Goal: Use online tool/utility: Utilize a website feature to perform a specific function

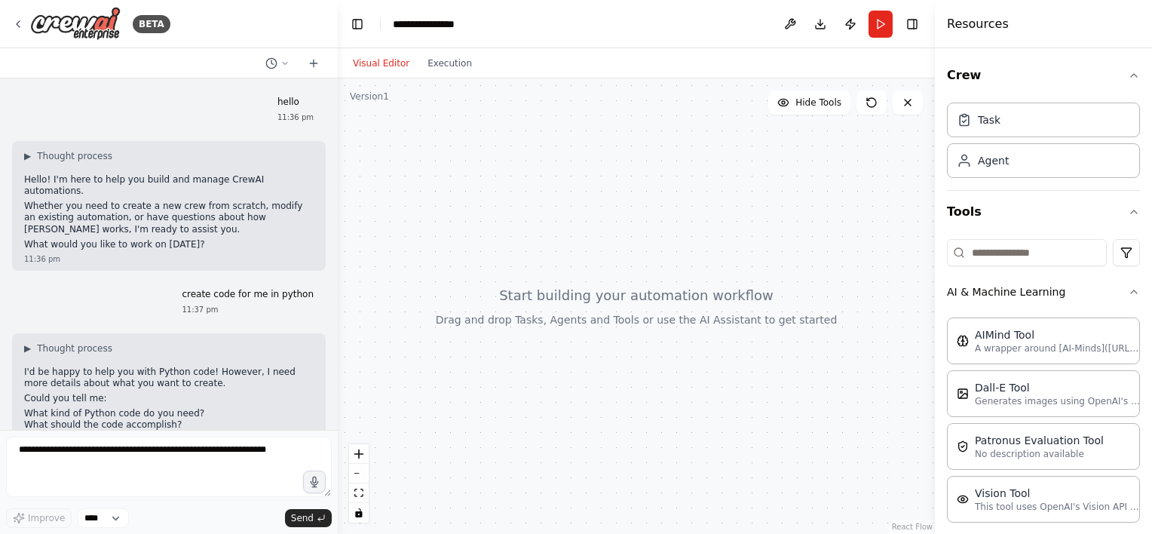
scroll to position [159, 0]
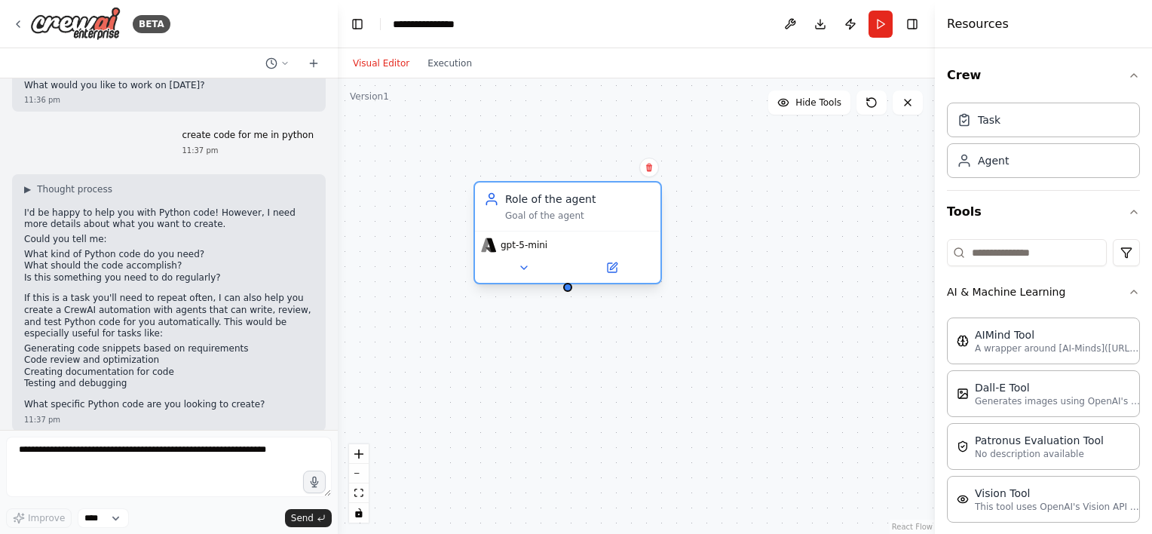
drag, startPoint x: 748, startPoint y: 230, endPoint x: 531, endPoint y: 214, distance: 217.6
click at [531, 214] on div "Goal of the agent" at bounding box center [578, 216] width 146 height 12
click at [541, 220] on div "Goal of the agent" at bounding box center [578, 216] width 146 height 12
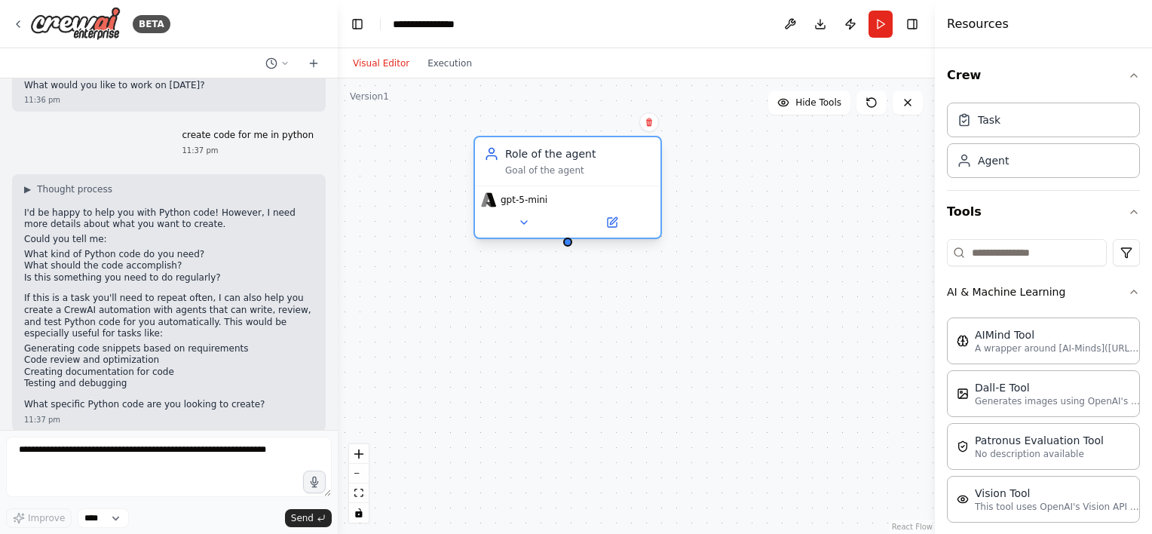
drag, startPoint x: 582, startPoint y: 212, endPoint x: 585, endPoint y: 163, distance: 49.1
click at [585, 163] on div "Role of the agent Goal of the agent" at bounding box center [578, 161] width 146 height 30
drag, startPoint x: 567, startPoint y: 245, endPoint x: 572, endPoint y: 323, distance: 77.8
click at [572, 323] on div "Role of the agent Goal of the agent gpt-5-mini" at bounding box center [636, 305] width 597 height 455
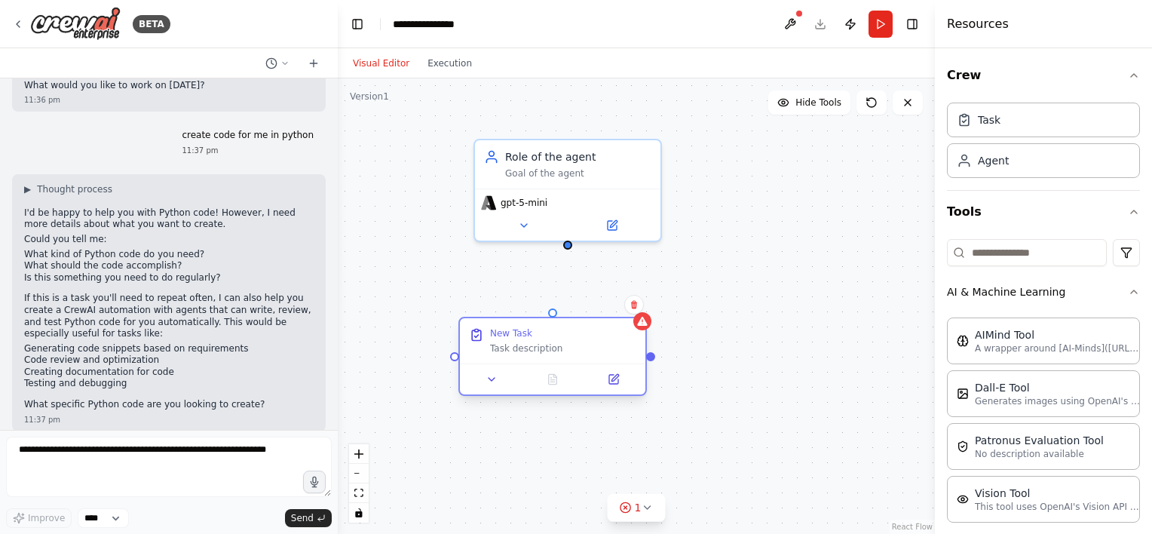
drag, startPoint x: 659, startPoint y: 384, endPoint x: 555, endPoint y: 350, distance: 108.9
click at [555, 350] on div "New Task Task description" at bounding box center [552, 340] width 185 height 45
click at [570, 352] on div "Task description" at bounding box center [563, 348] width 146 height 12
click at [497, 340] on div "New Task Task description" at bounding box center [563, 340] width 146 height 27
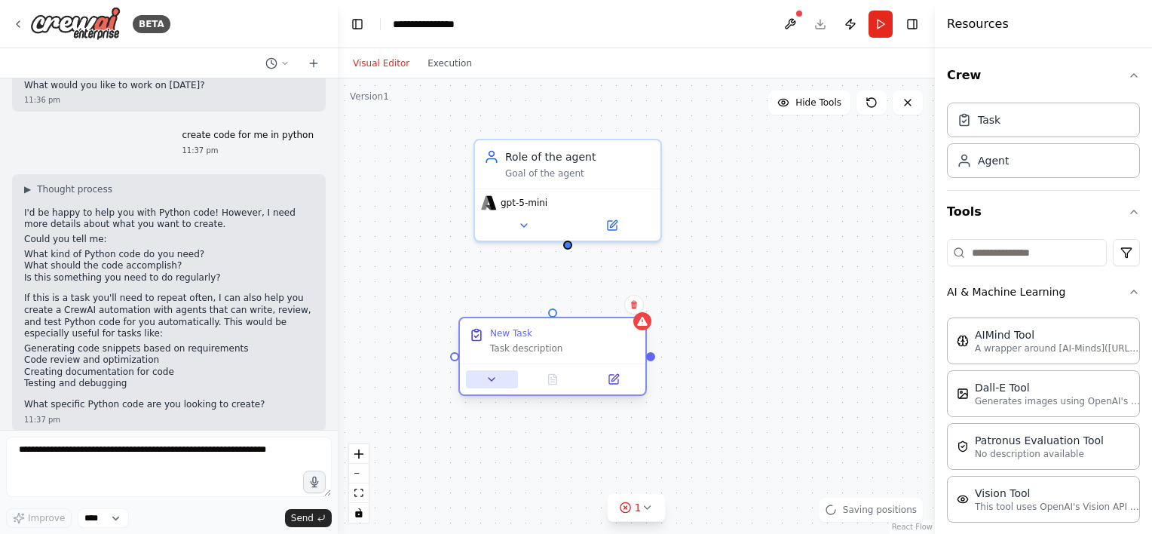
click at [491, 381] on icon at bounding box center [491, 379] width 12 height 12
click at [513, 503] on textarea "**********" at bounding box center [609, 511] width 275 height 53
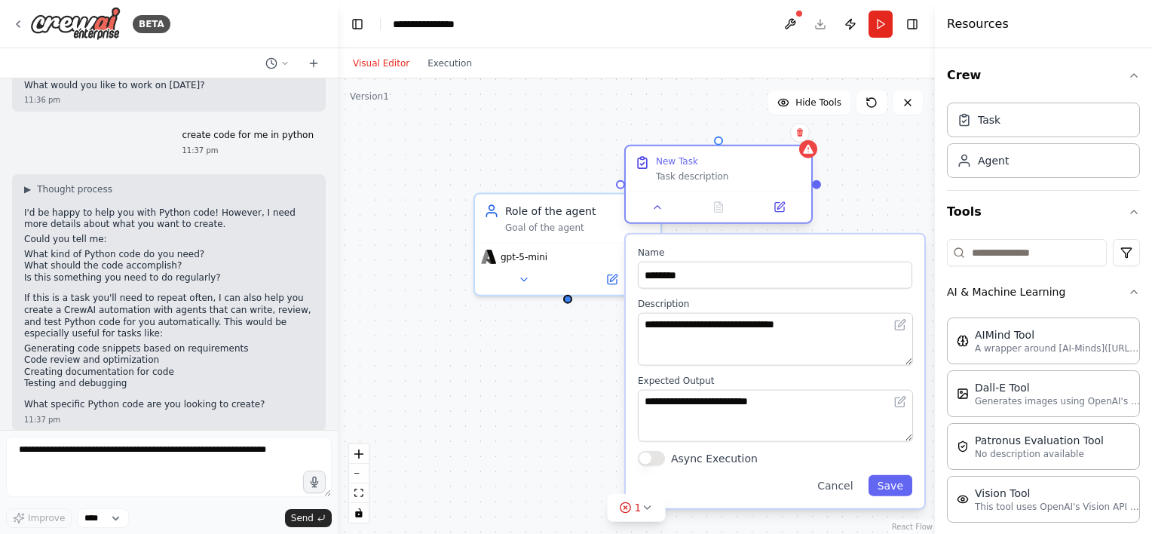
drag, startPoint x: 588, startPoint y: 330, endPoint x: 775, endPoint y: 157, distance: 254.9
click at [775, 157] on div "New Task" at bounding box center [729, 161] width 146 height 12
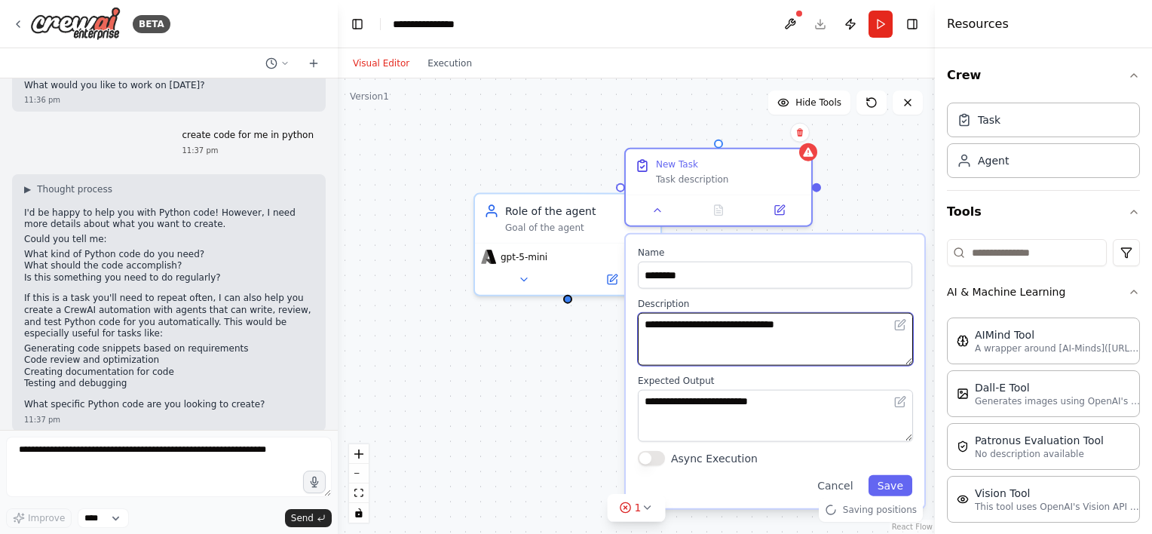
click at [832, 321] on textarea "**********" at bounding box center [775, 339] width 275 height 53
type textarea "**********"
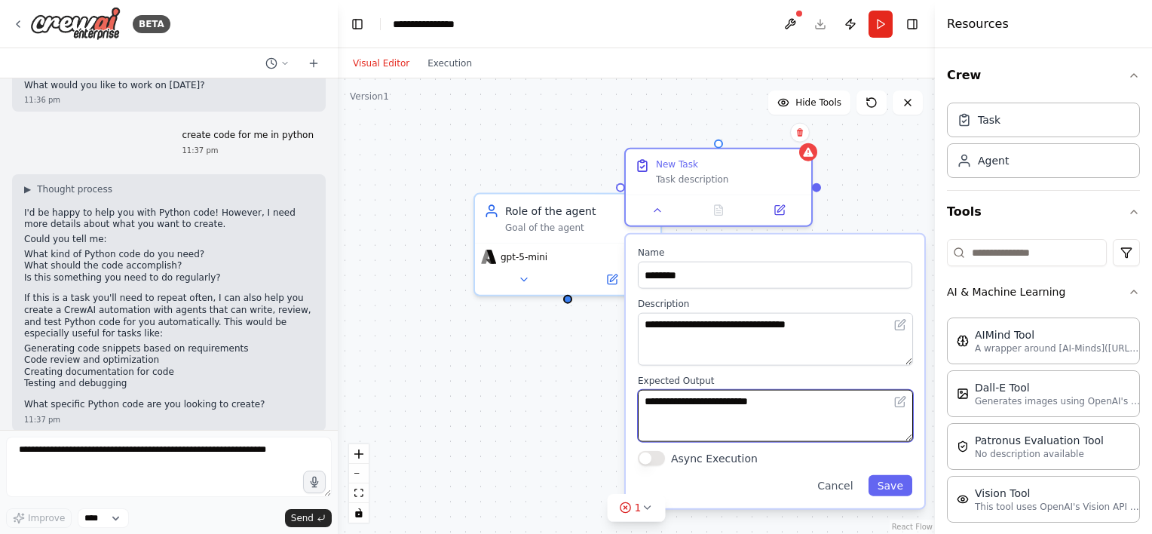
click at [748, 416] on textarea "**********" at bounding box center [775, 415] width 275 height 53
paste textarea "**********"
type textarea "**********"
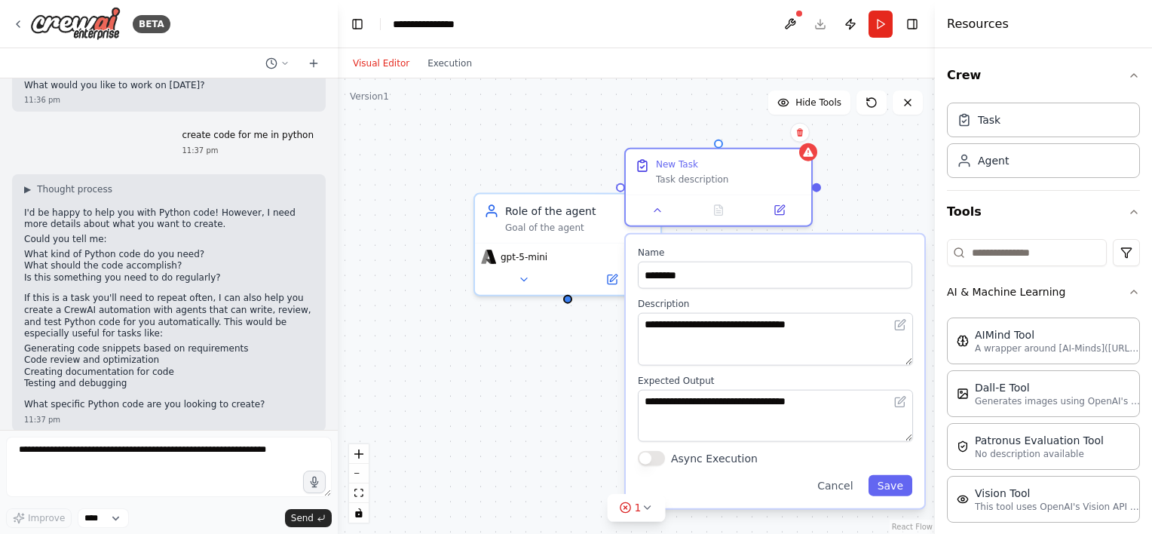
click at [659, 457] on button "Async Execution" at bounding box center [651, 458] width 27 height 15
click at [879, 482] on button "Save" at bounding box center [890, 485] width 44 height 21
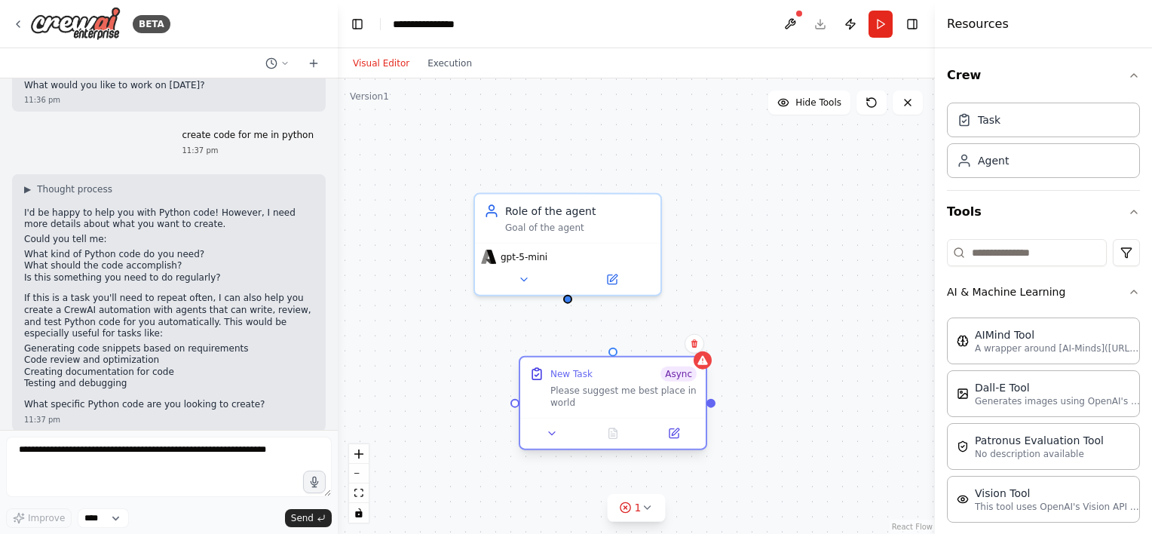
drag, startPoint x: 718, startPoint y: 187, endPoint x: 622, endPoint y: 407, distance: 240.3
click at [622, 407] on div "Please suggest me best place in world" at bounding box center [623, 396] width 146 height 24
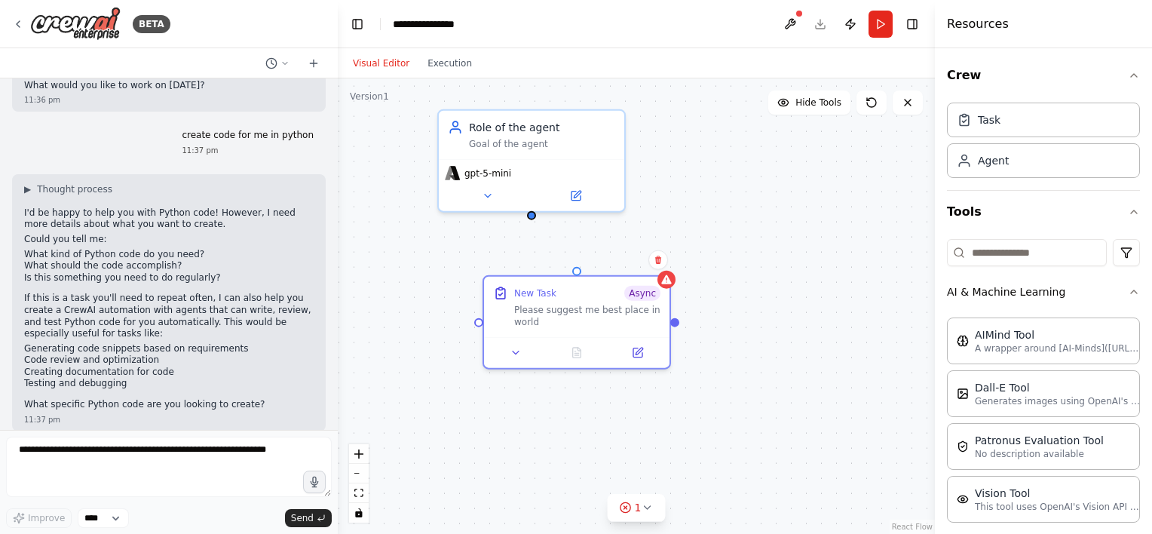
drag, startPoint x: 566, startPoint y: 301, endPoint x: 528, endPoint y: 200, distance: 108.8
click at [528, 200] on div "Role of the agent Goal of the agent gpt-5-mini New Task Async Please suggest me…" at bounding box center [636, 305] width 597 height 455
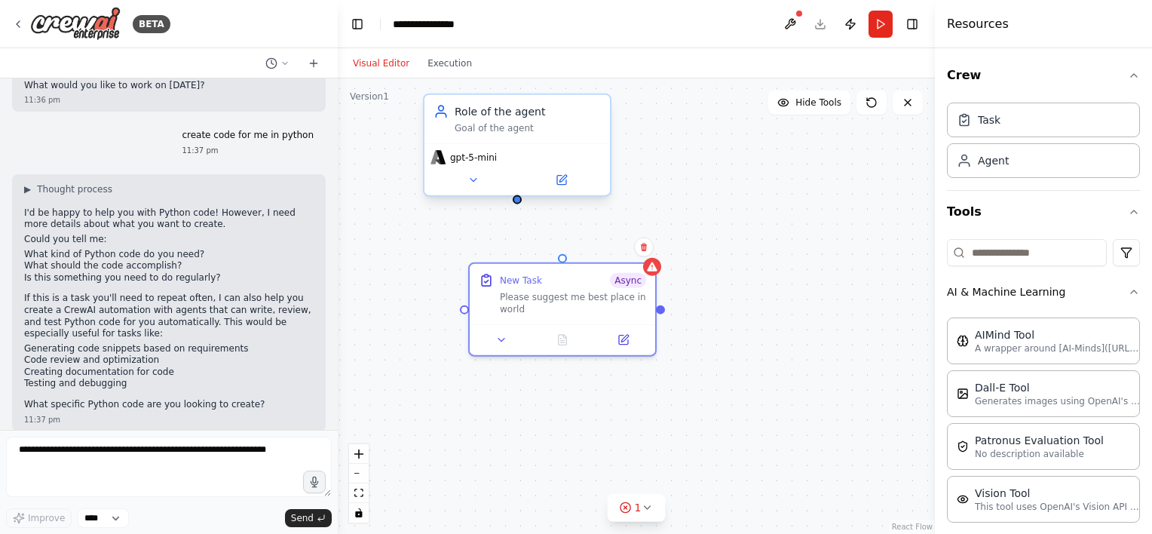
drag, startPoint x: 528, startPoint y: 199, endPoint x: 516, endPoint y: 204, distance: 13.2
click at [516, 204] on div "Role of the agent Goal of the agent gpt-5-mini New Task Async Please suggest me…" at bounding box center [636, 305] width 597 height 455
drag, startPoint x: 518, startPoint y: 202, endPoint x: 570, endPoint y: 258, distance: 75.7
click at [570, 258] on div "Role of the agent Goal of the agent gpt-5-mini New Task Async Please suggest me…" at bounding box center [636, 305] width 597 height 455
click at [714, 236] on div ".deletable-edge-delete-btn { width: 20px; height: 20px; border: 0px solid #ffff…" at bounding box center [636, 305] width 597 height 455
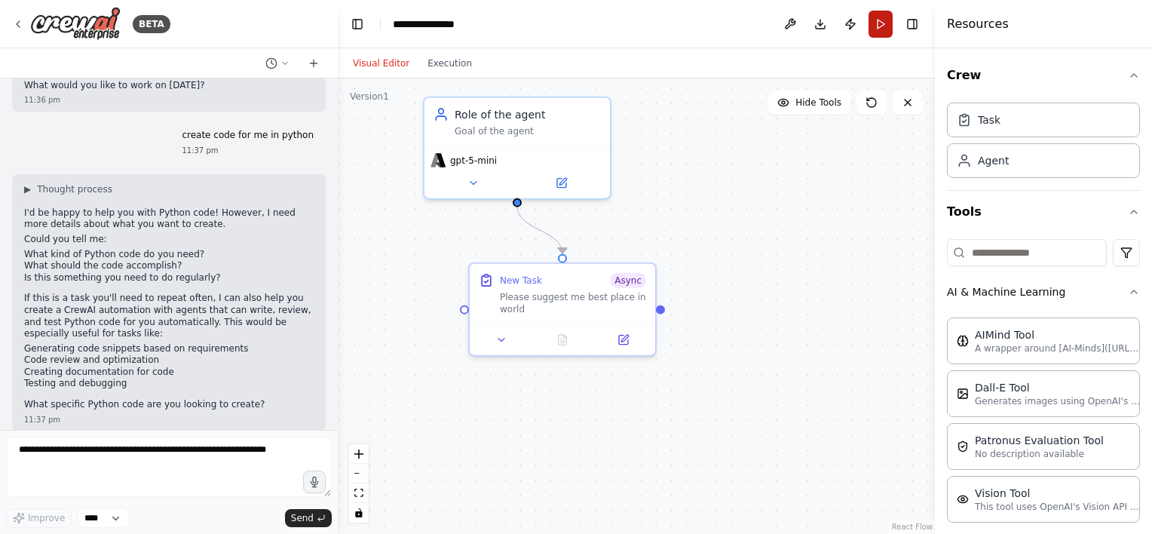
click at [881, 27] on button "Run" at bounding box center [880, 24] width 24 height 27
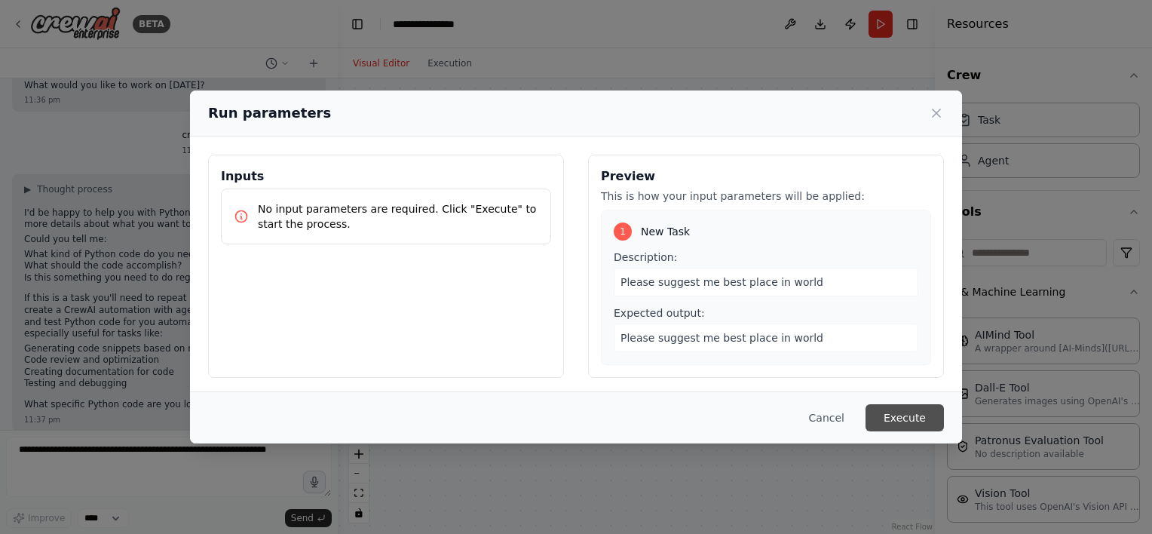
click at [911, 410] on button "Execute" at bounding box center [904, 417] width 78 height 27
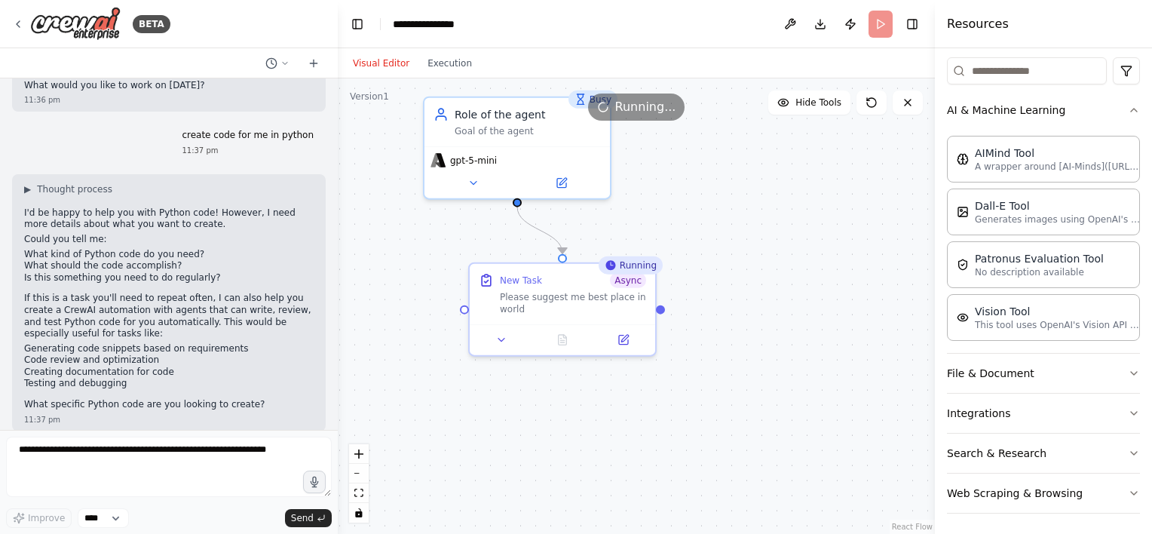
scroll to position [182, 0]
click at [268, 60] on icon at bounding box center [271, 63] width 12 height 12
click at [353, 22] on button "Toggle Left Sidebar" at bounding box center [357, 24] width 21 height 21
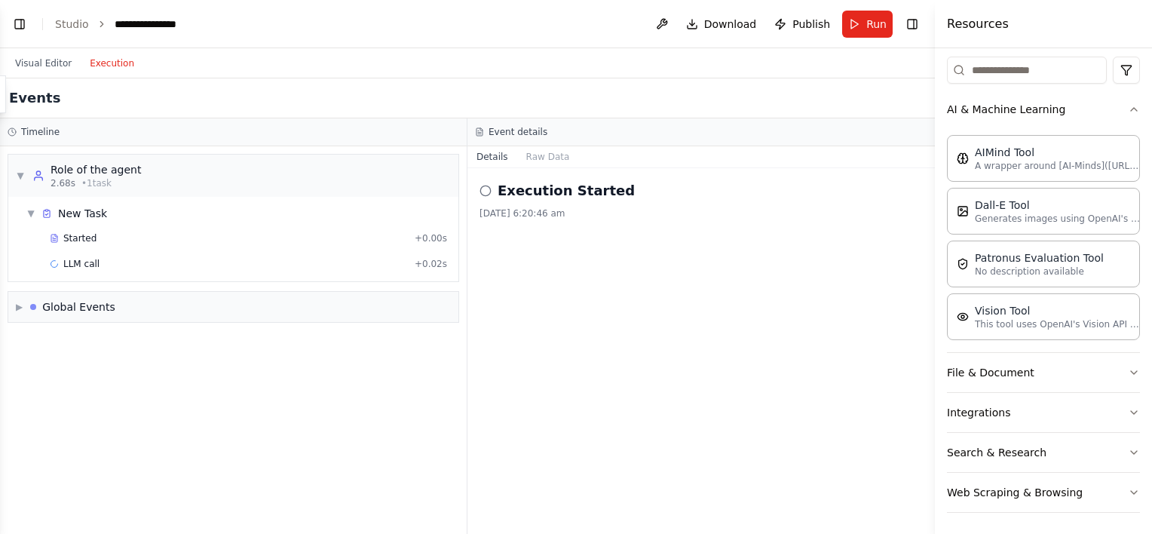
click at [108, 63] on button "Execution" at bounding box center [112, 63] width 63 height 18
click at [503, 190] on h2 "Execution Started" at bounding box center [565, 190] width 137 height 21
click at [175, 310] on div "▶ Global Events" at bounding box center [233, 307] width 450 height 30
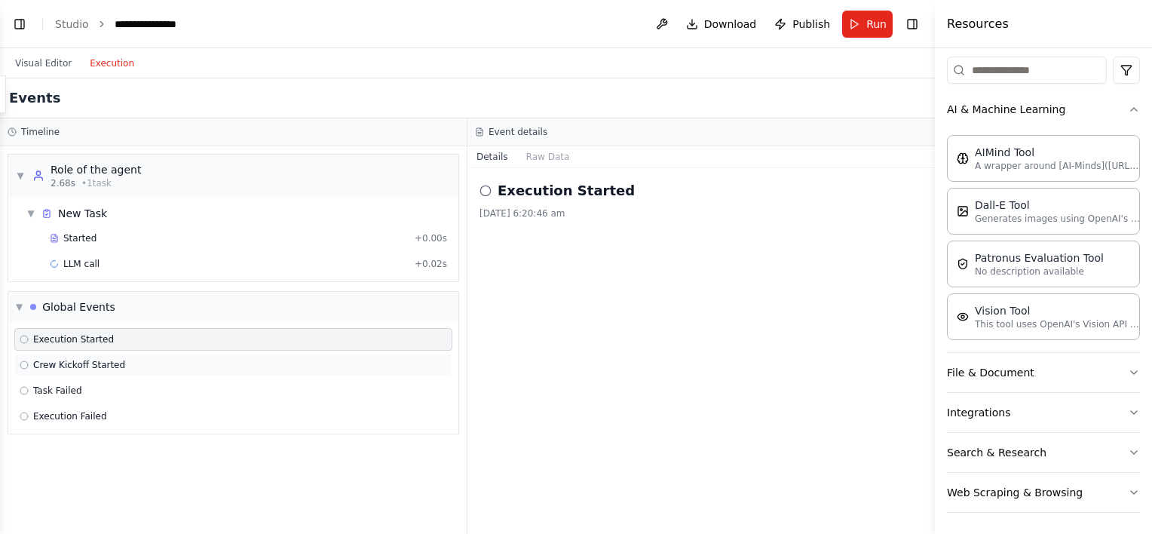
click at [82, 359] on span "Crew Kickoff Started" at bounding box center [79, 365] width 92 height 12
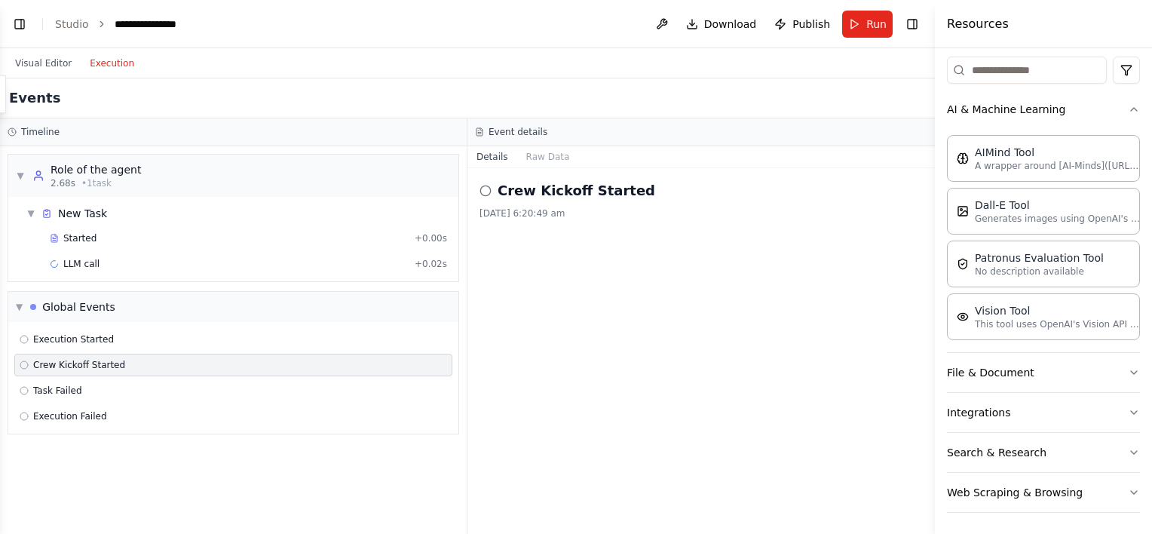
click at [80, 375] on div "Execution Started Crew Kickoff Started Task Failed Execution Failed" at bounding box center [233, 378] width 450 height 112
click at [73, 337] on span "Execution Started" at bounding box center [73, 339] width 81 height 12
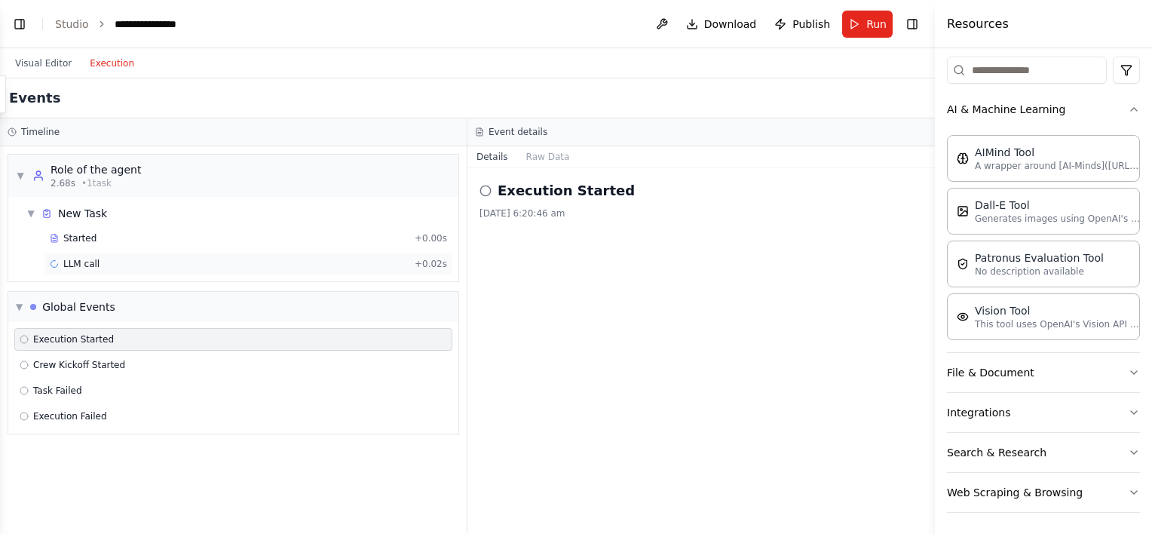
click at [78, 260] on span "LLM call" at bounding box center [81, 264] width 36 height 12
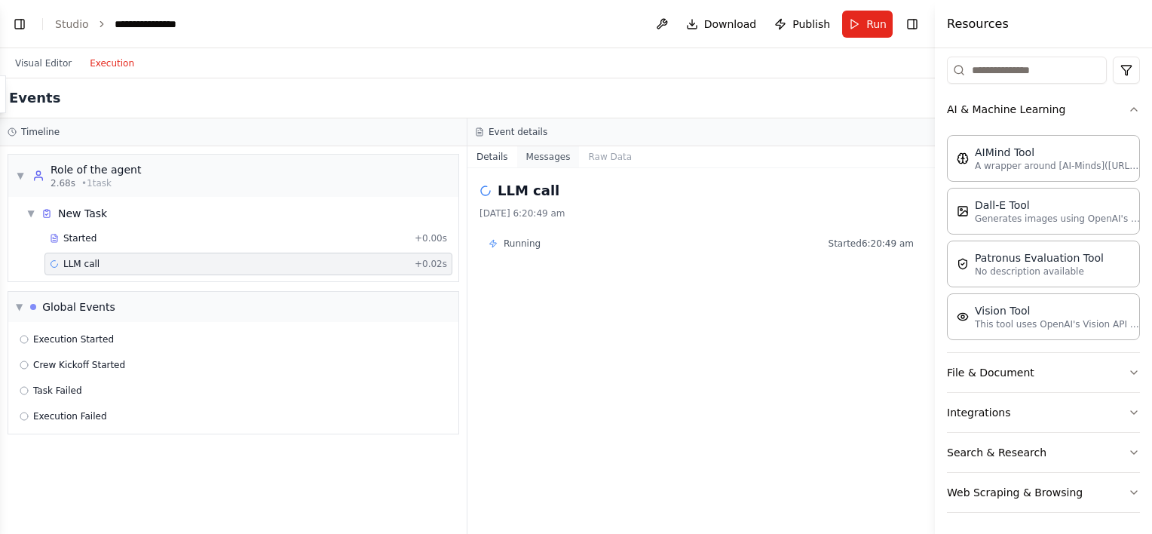
click at [549, 164] on button "Messages" at bounding box center [548, 156] width 63 height 21
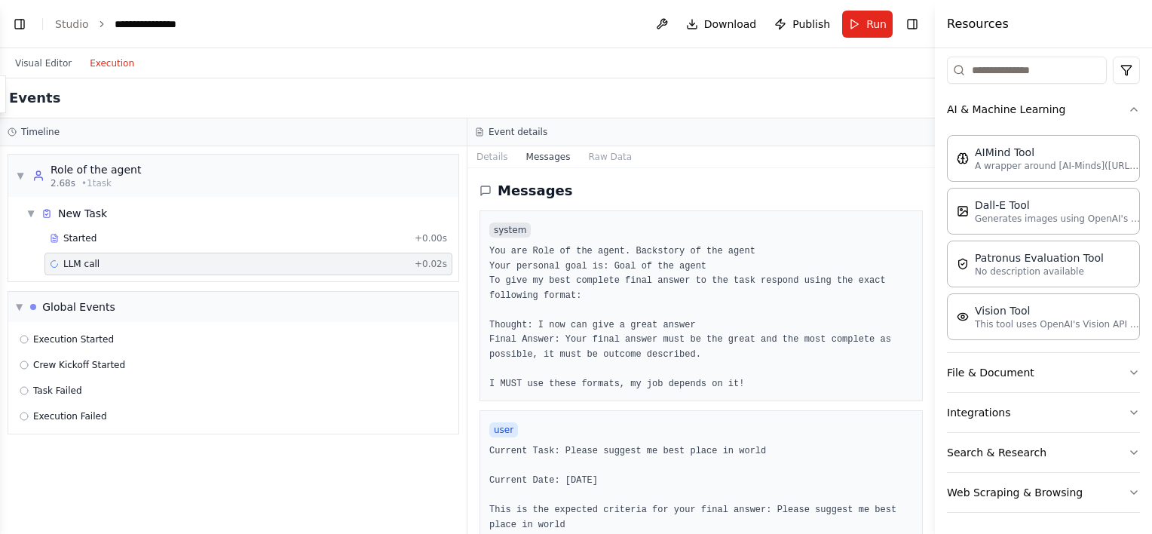
drag, startPoint x: 931, startPoint y: 301, endPoint x: 928, endPoint y: 347, distance: 46.0
click at [928, 347] on button "Toggle Sidebar" at bounding box center [934, 267] width 12 height 534
drag, startPoint x: 928, startPoint y: 347, endPoint x: 920, endPoint y: 424, distance: 76.6
click at [920, 424] on div "BETA hello [DATE] 11:36 pm hello 11:36 pm ▶ Thought process Hello! I'm here to …" at bounding box center [576, 267] width 1152 height 534
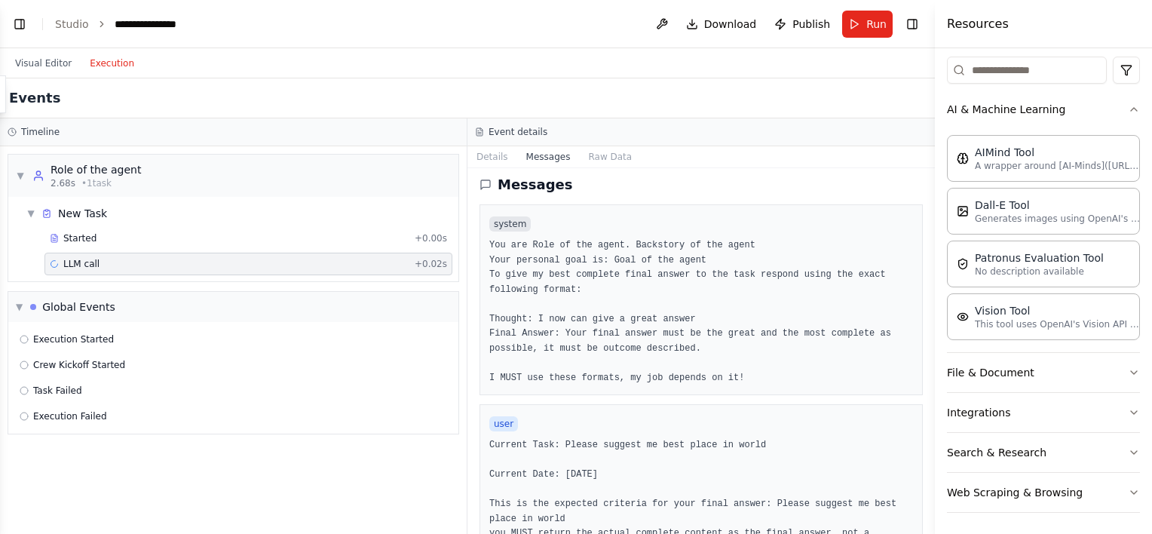
scroll to position [0, 0]
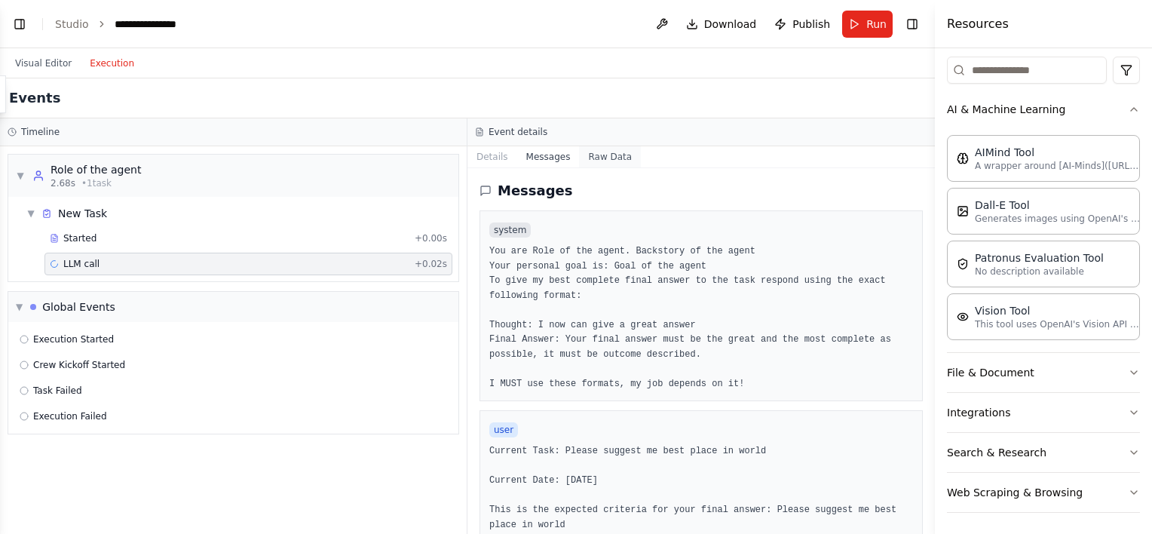
click at [607, 159] on button "Raw Data" at bounding box center [610, 156] width 62 height 21
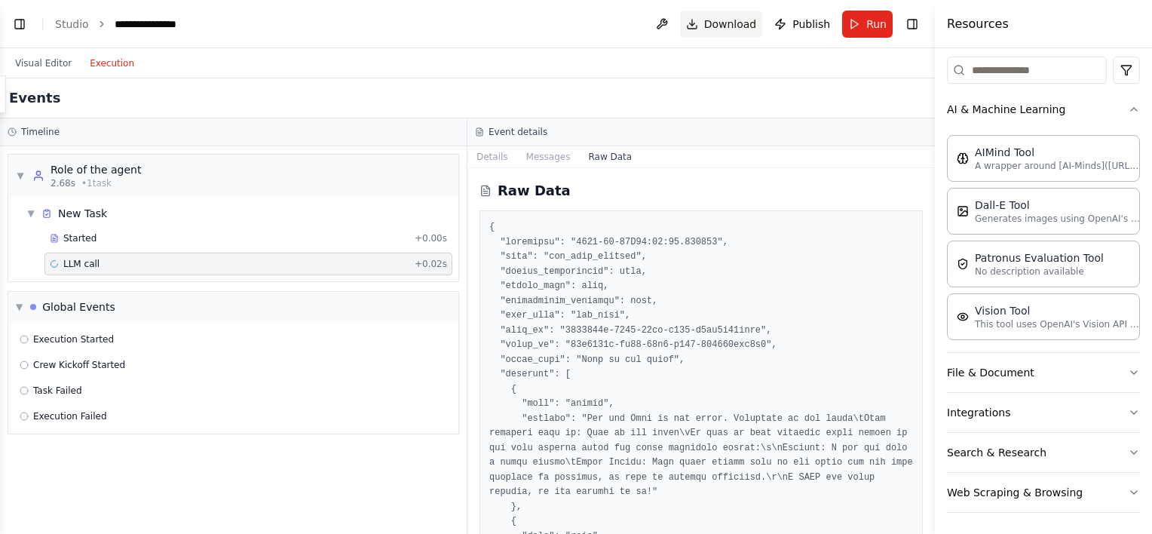
click at [718, 14] on button "Download" at bounding box center [721, 24] width 83 height 27
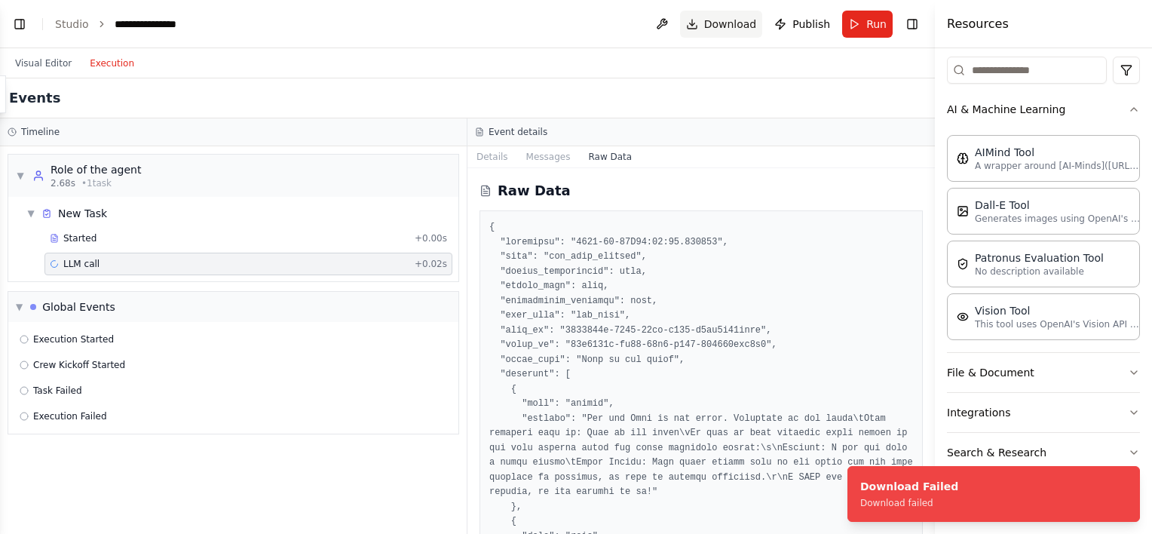
click at [724, 20] on span "Download" at bounding box center [730, 24] width 53 height 15
click at [895, 500] on div "Download failed" at bounding box center [909, 503] width 98 height 12
click at [885, 476] on li "Download Failed Download failed" at bounding box center [993, 494] width 292 height 56
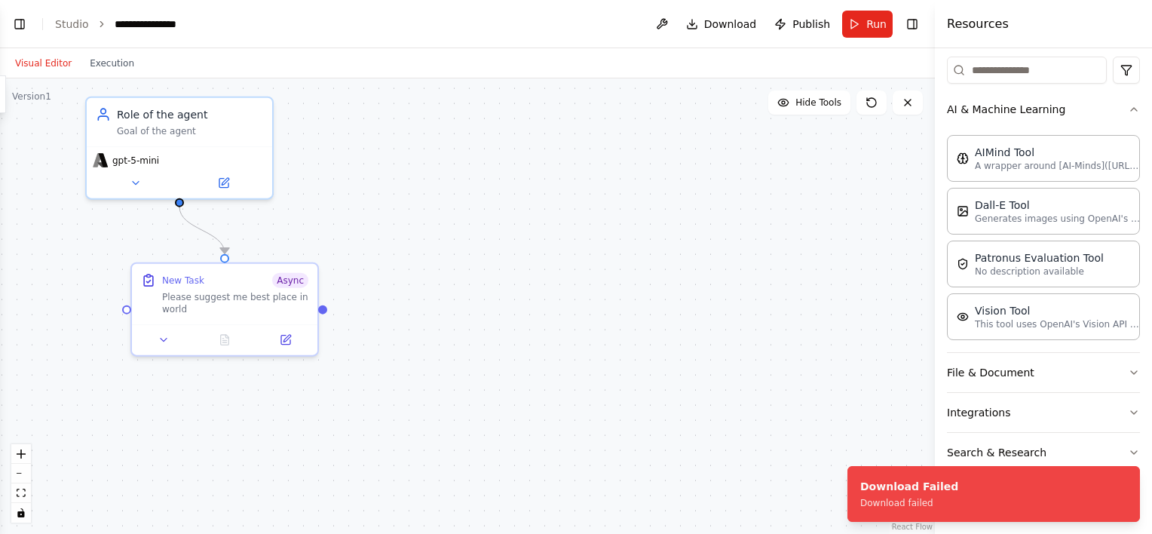
click at [32, 63] on button "Visual Editor" at bounding box center [43, 63] width 75 height 18
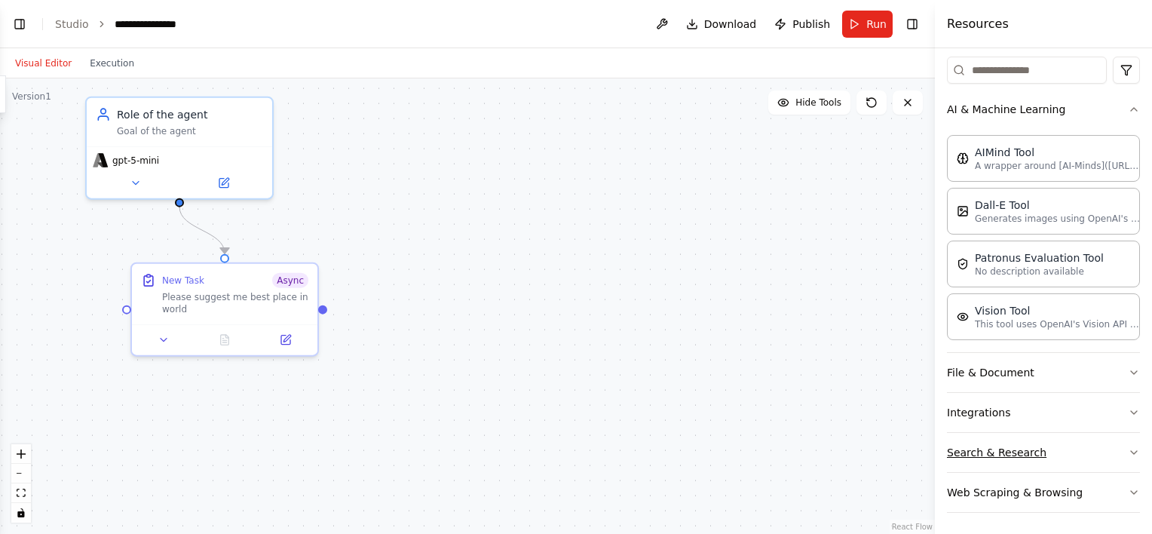
click at [990, 457] on button "Search & Research" at bounding box center [1043, 452] width 193 height 39
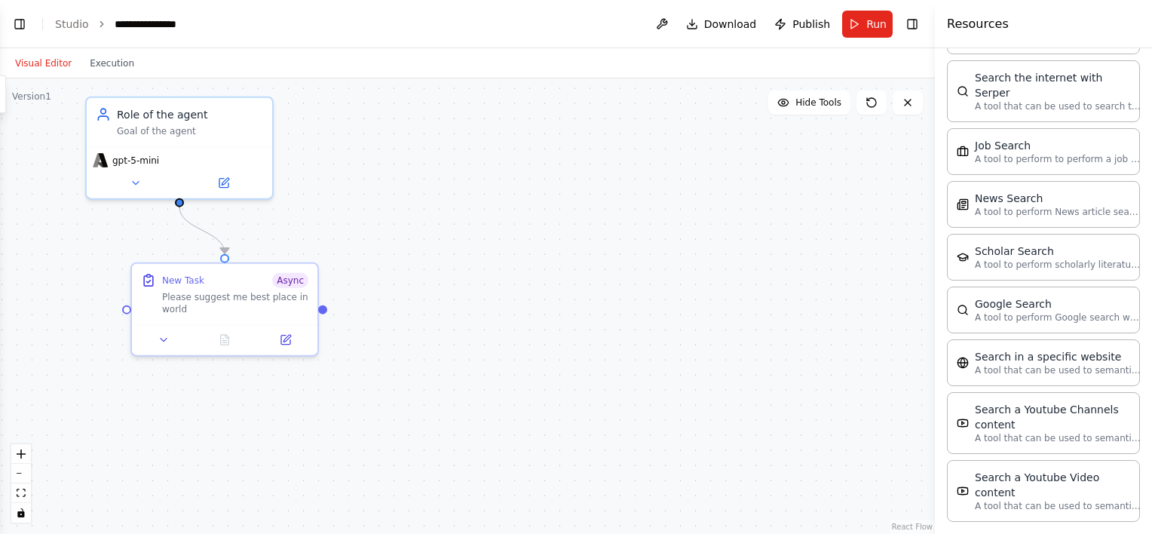
scroll to position [944, 0]
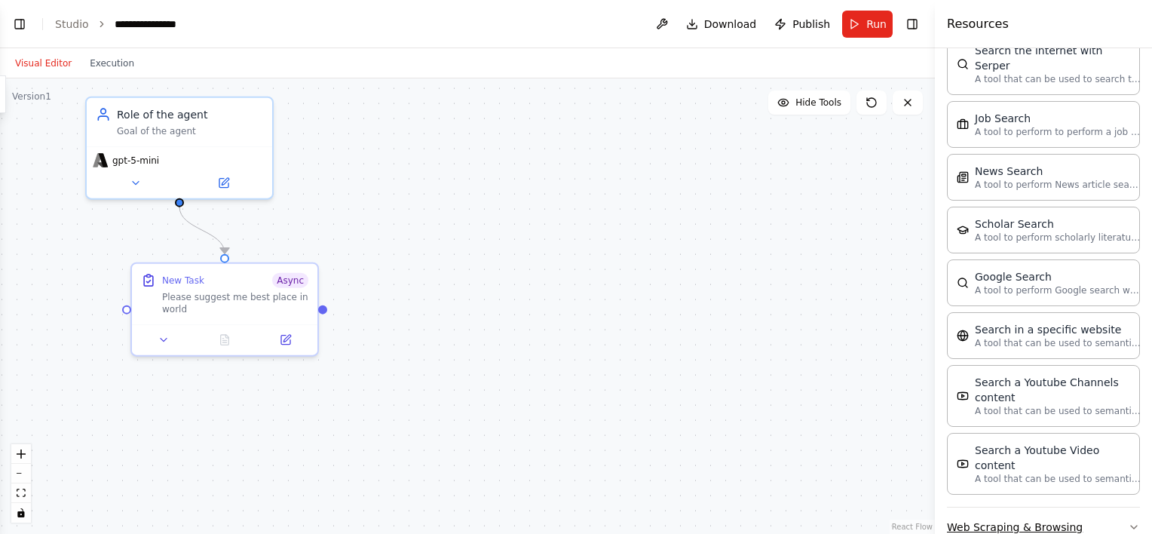
click at [1034, 507] on button "Web Scraping & Browsing" at bounding box center [1043, 526] width 193 height 39
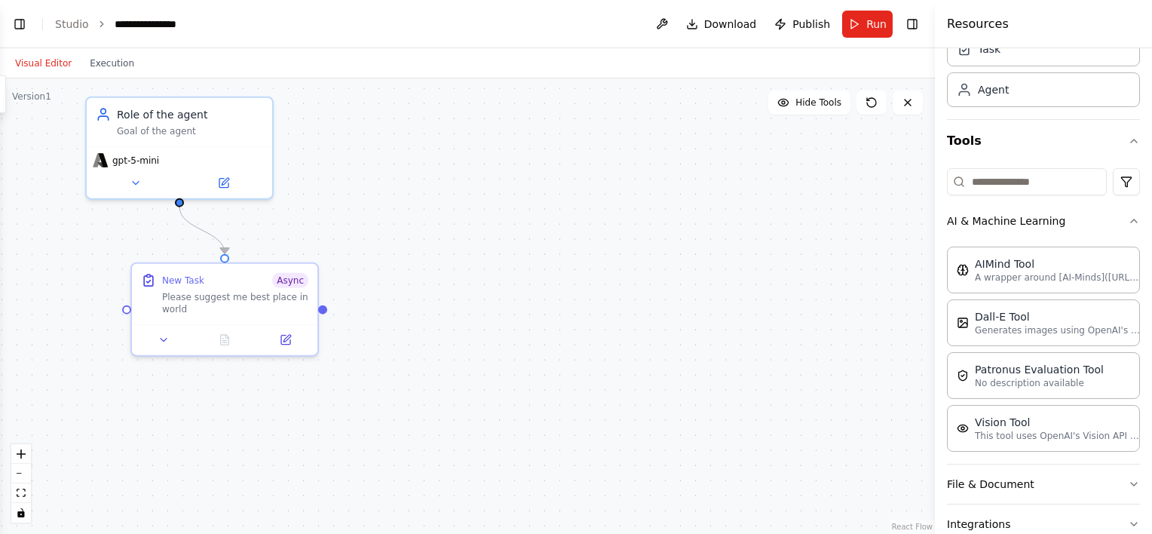
scroll to position [0, 0]
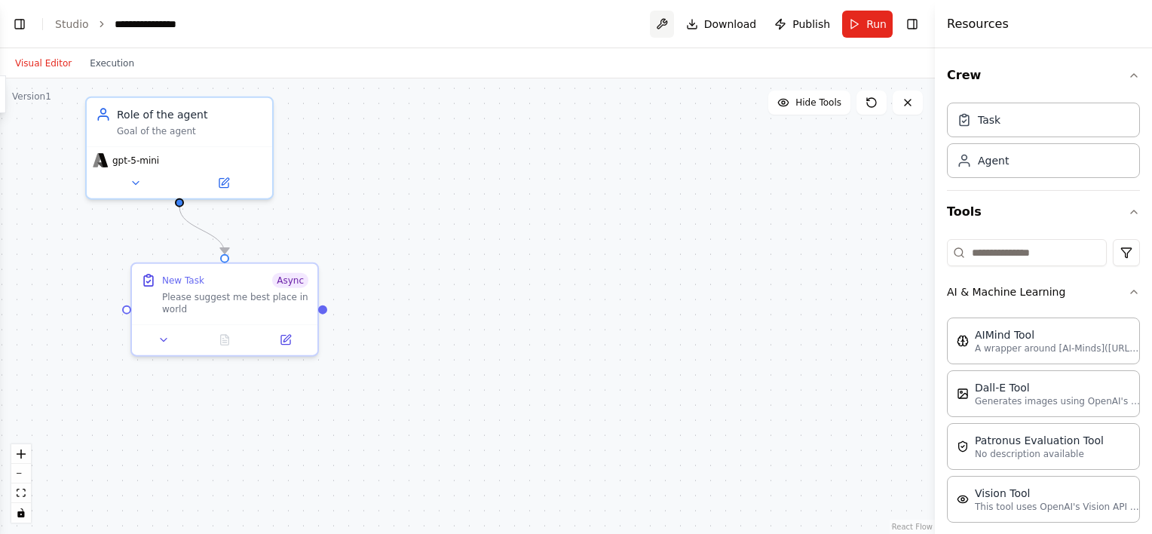
click at [674, 24] on button at bounding box center [662, 24] width 24 height 27
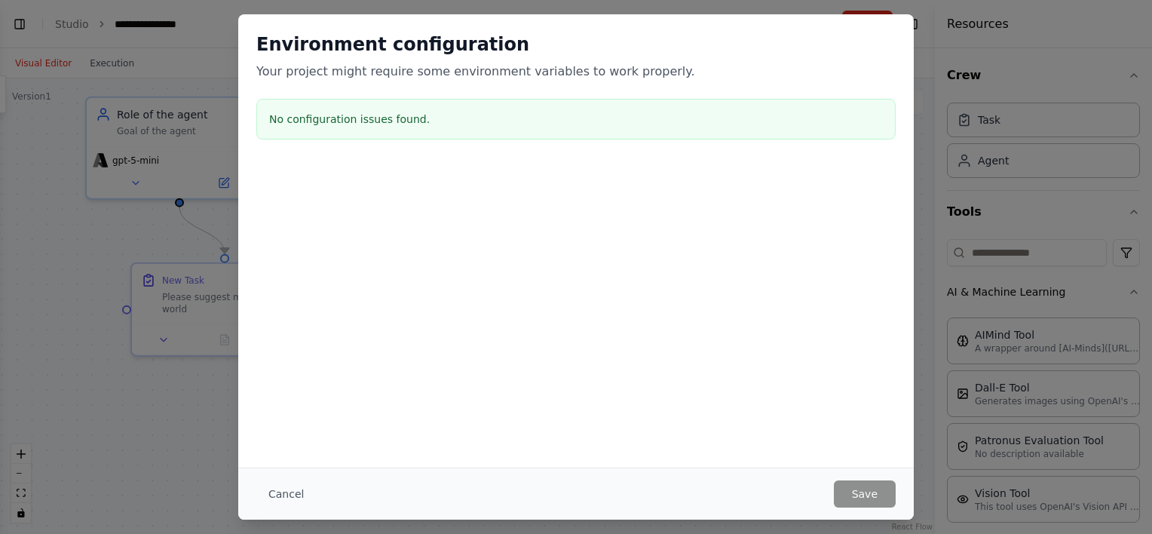
click at [944, 74] on div "Environment configuration Your project might require some environment variables…" at bounding box center [576, 267] width 1152 height 534
click at [301, 491] on button "Cancel" at bounding box center [286, 493] width 60 height 27
